Goal: Task Accomplishment & Management: Complete application form

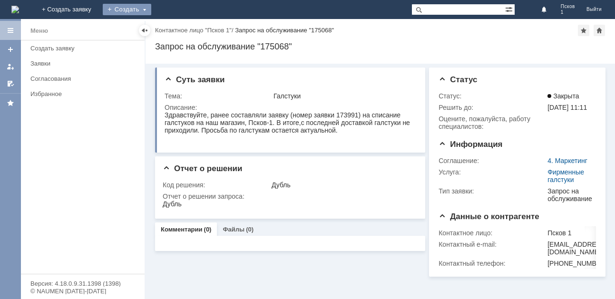
click at [151, 12] on div "Создать" at bounding box center [127, 9] width 49 height 11
click at [177, 29] on link "Заявка" at bounding box center [141, 28] width 72 height 11
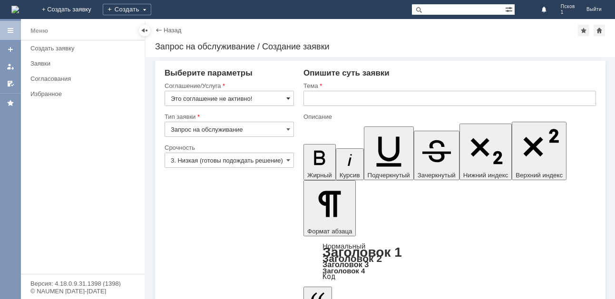
click at [288, 101] on span at bounding box center [289, 99] width 4 height 8
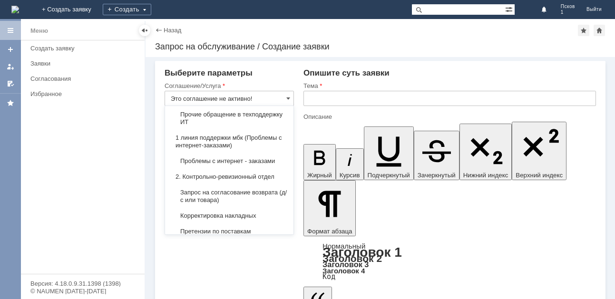
scroll to position [143, 0]
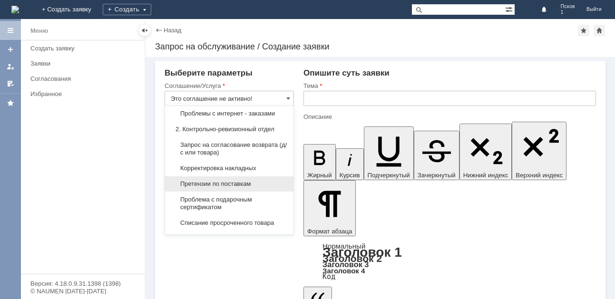
click at [247, 180] on span "Претензии по поставкам" at bounding box center [229, 184] width 117 height 8
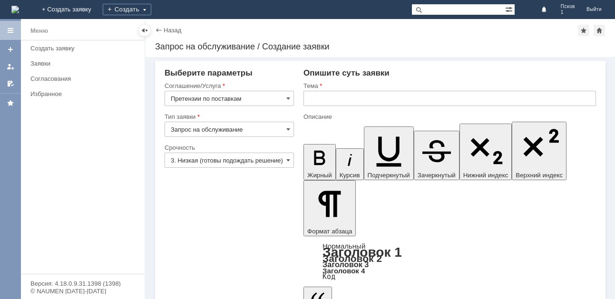
type input "Претензии по поставкам"
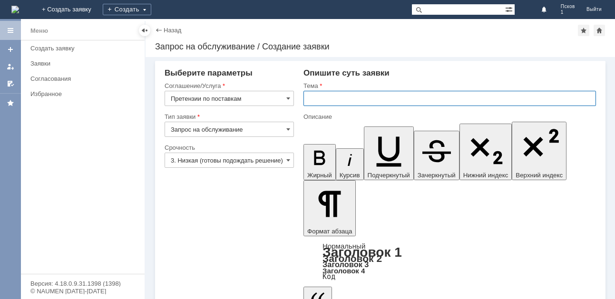
click at [322, 99] on input "text" at bounding box center [450, 98] width 293 height 15
type input "акт расхождений [GEOGRAPHIC_DATA] 6"
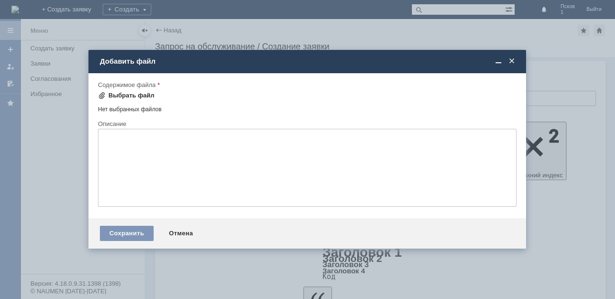
click at [146, 96] on div "Выбрать файл" at bounding box center [132, 96] width 46 height 8
click at [510, 60] on span at bounding box center [512, 61] width 10 height 9
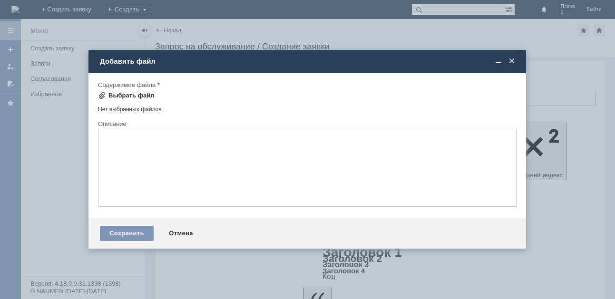
click at [120, 96] on div "Выбрать файл" at bounding box center [132, 96] width 46 height 8
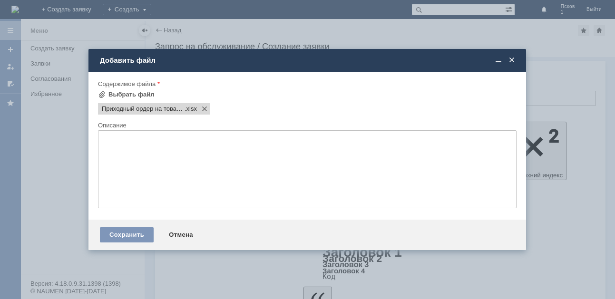
scroll to position [0, 0]
click at [135, 228] on div "Сохранить" at bounding box center [127, 235] width 54 height 15
